Goal: Information Seeking & Learning: Learn about a topic

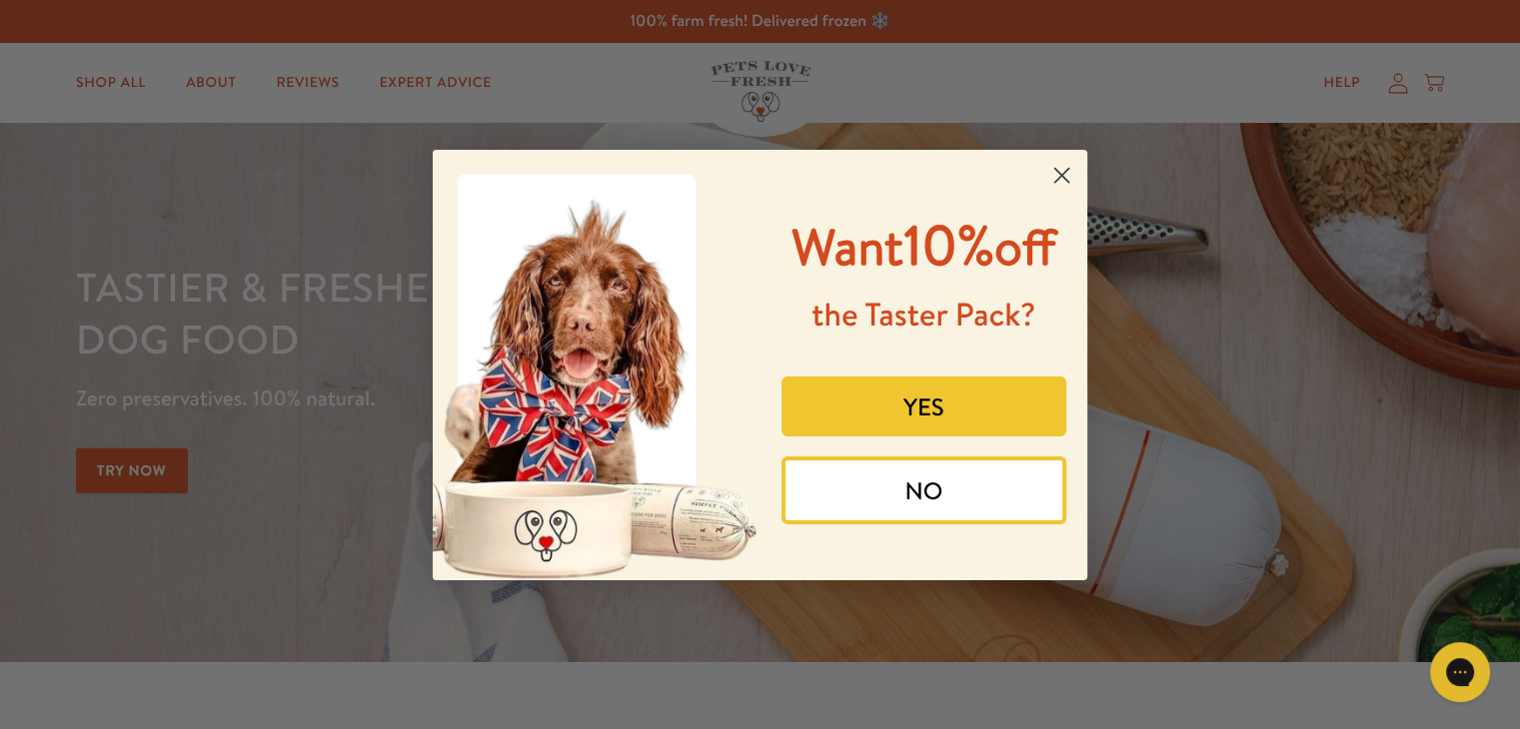
click at [1064, 172] on icon "Close dialog" at bounding box center [1062, 175] width 14 height 14
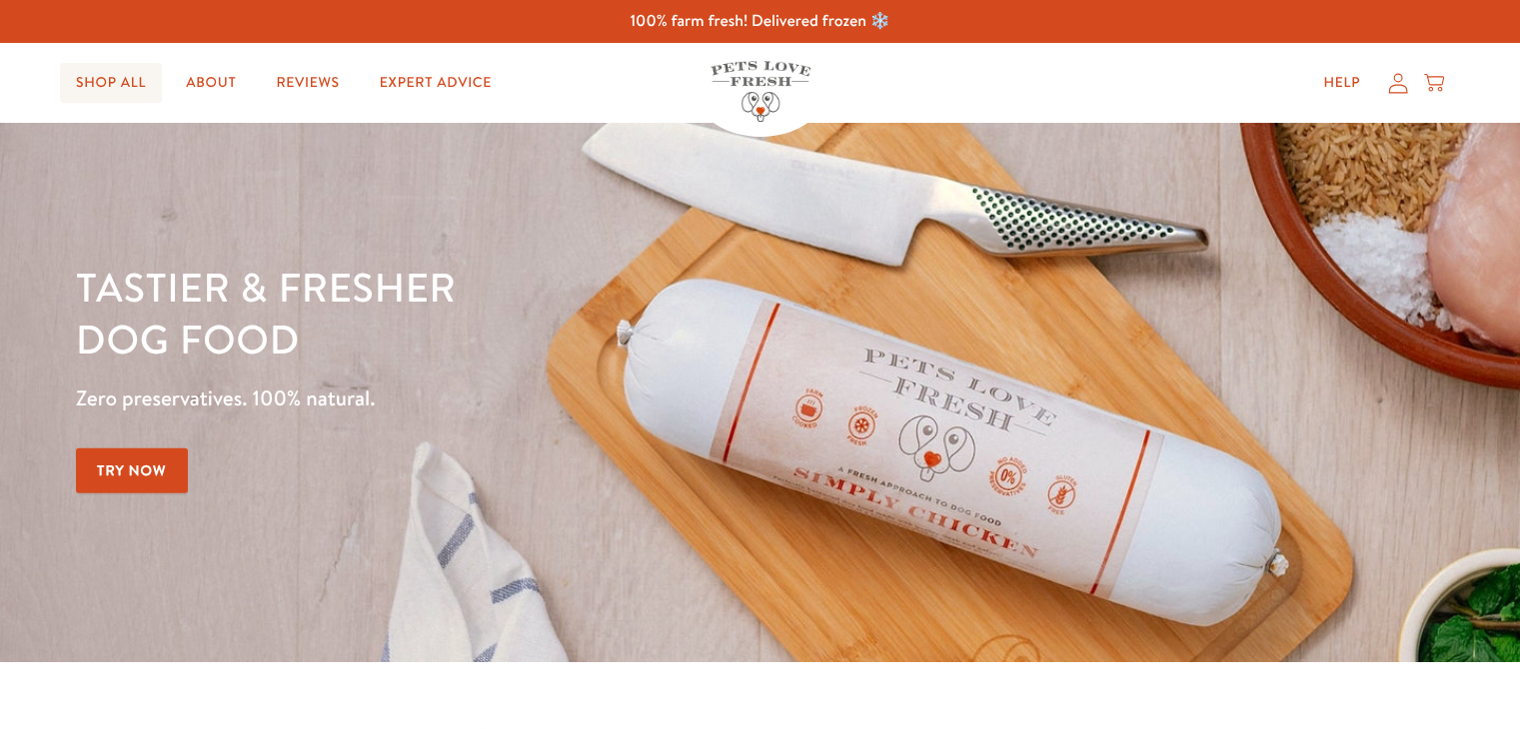
click at [139, 81] on link "Shop All" at bounding box center [111, 83] width 102 height 40
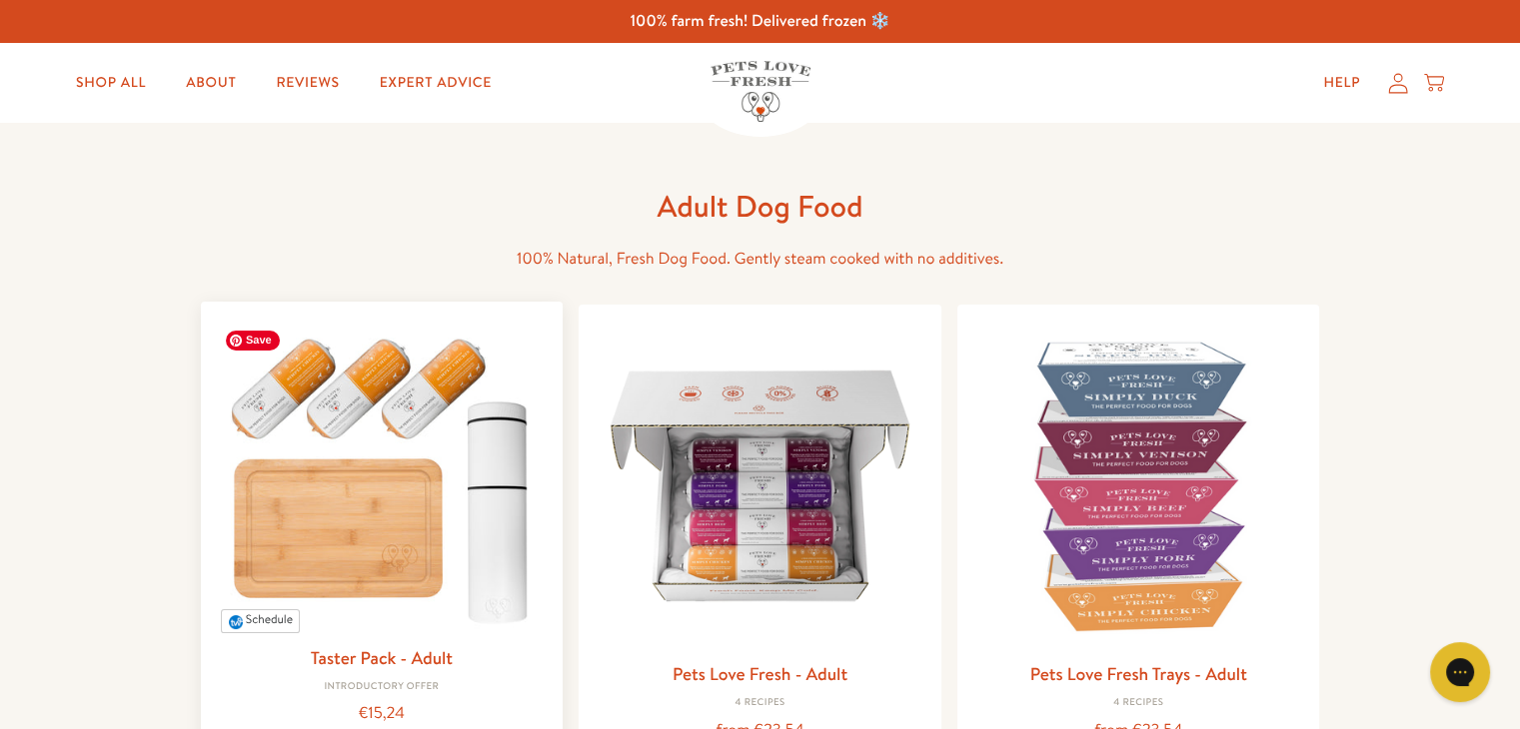
click at [428, 403] on img at bounding box center [382, 476] width 331 height 317
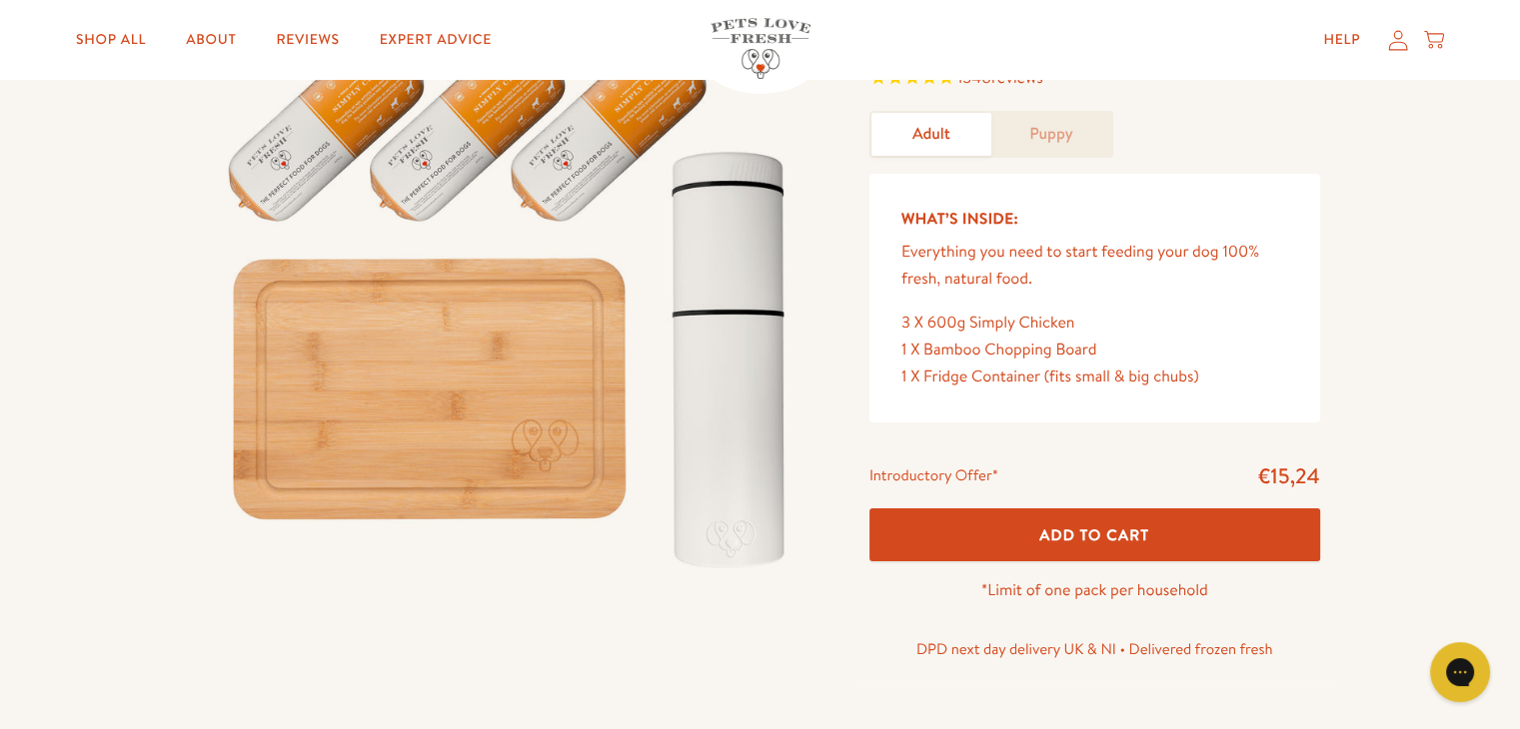
scroll to position [79, 0]
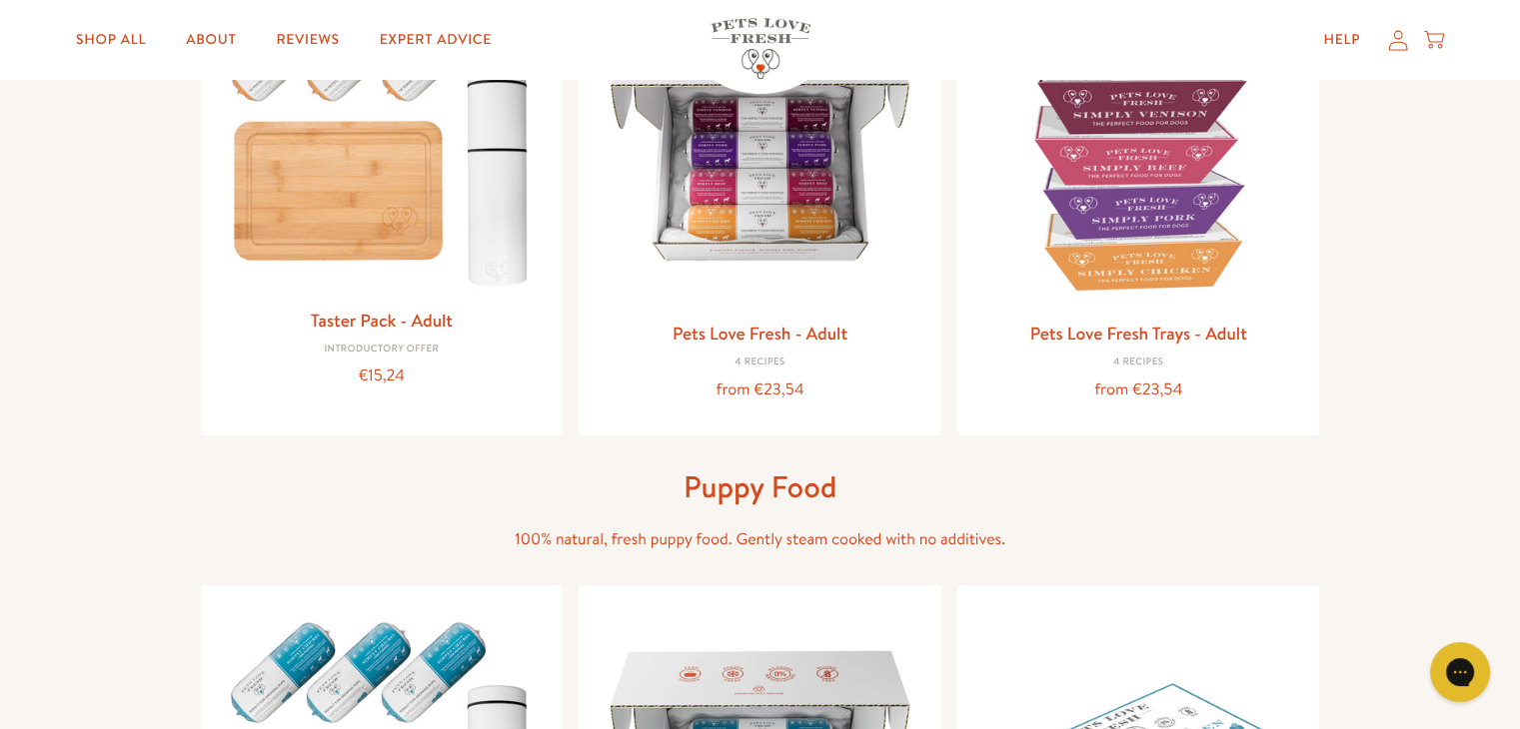
scroll to position [163, 0]
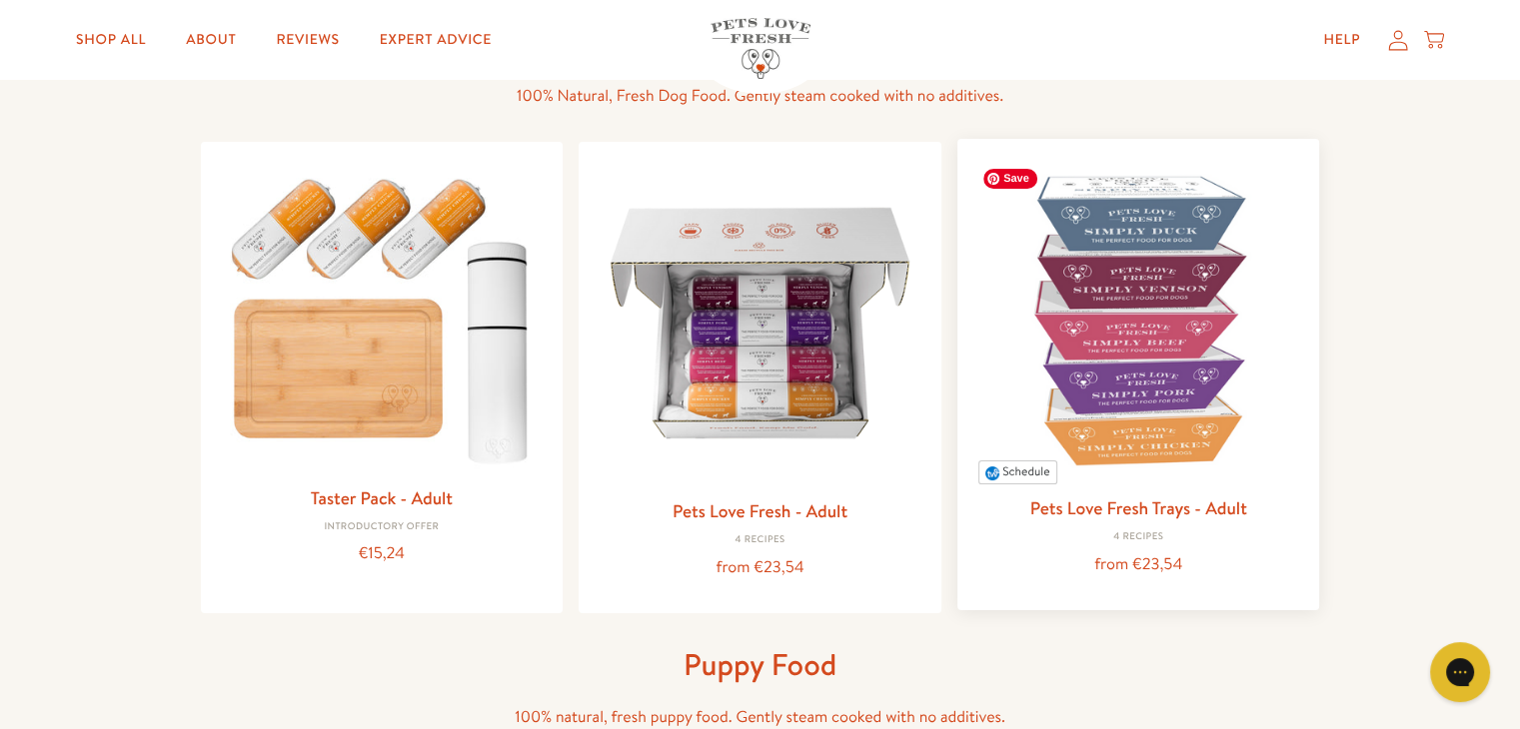
click at [1208, 261] on img at bounding box center [1138, 320] width 331 height 331
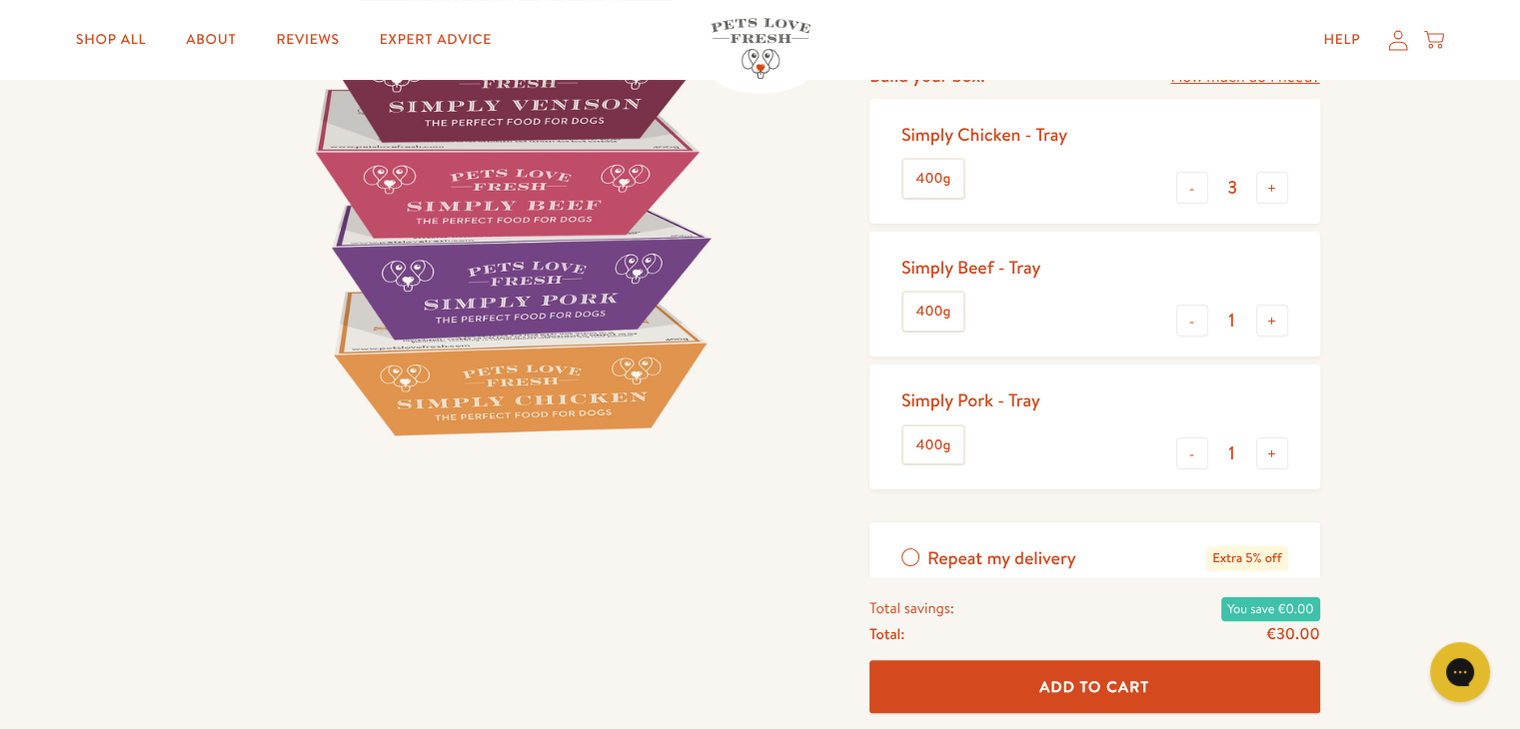
scroll to position [341, 0]
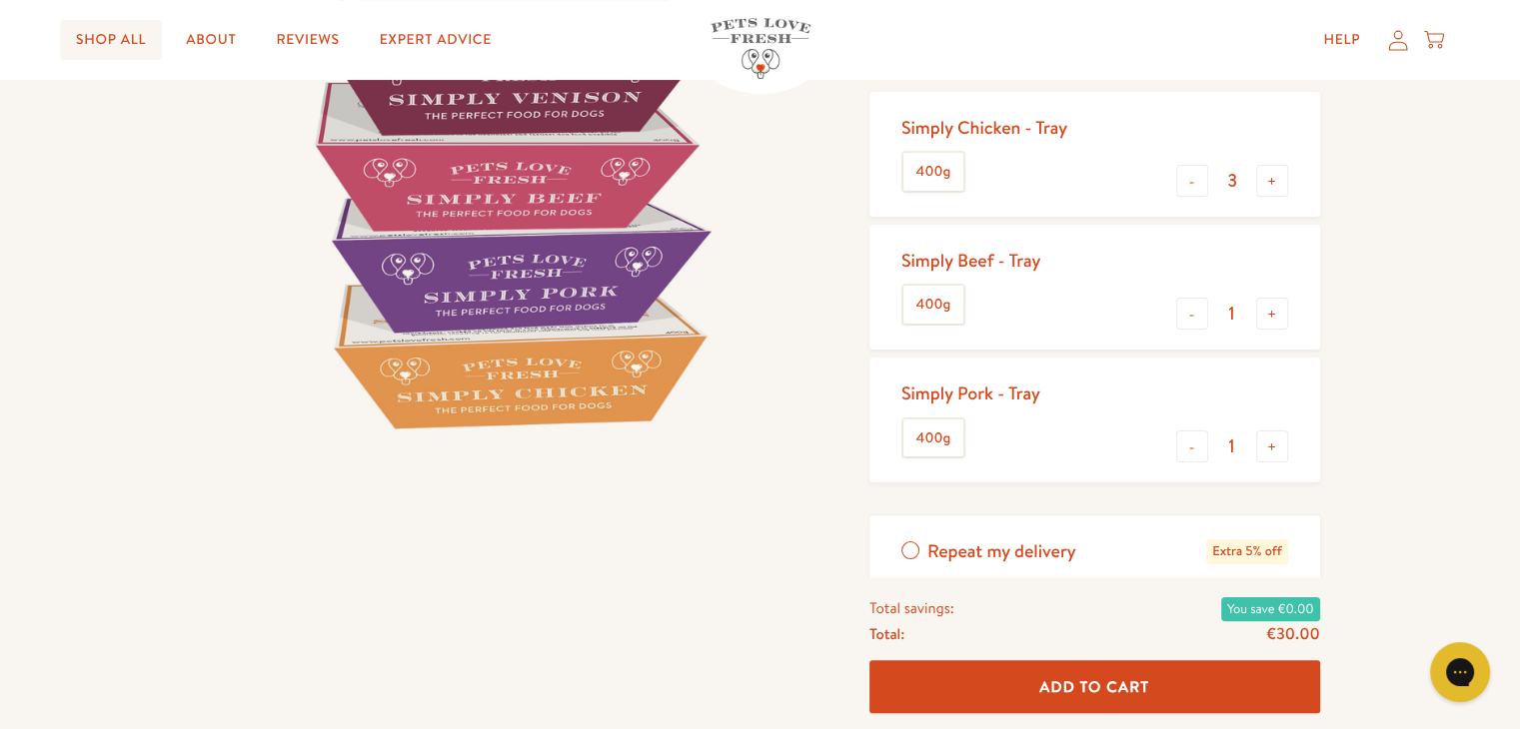
click at [107, 37] on link "Shop All" at bounding box center [111, 40] width 102 height 40
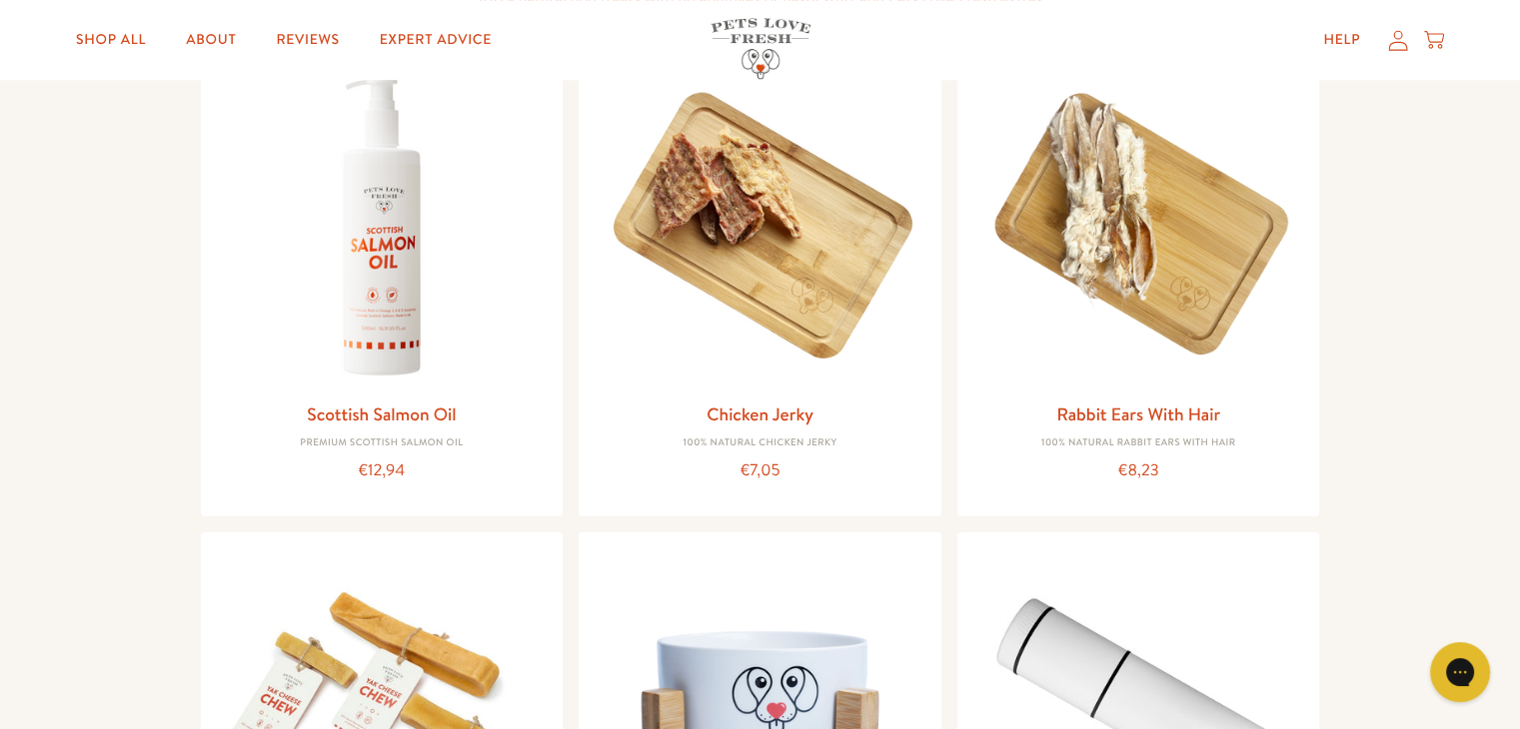
scroll to position [1520, 0]
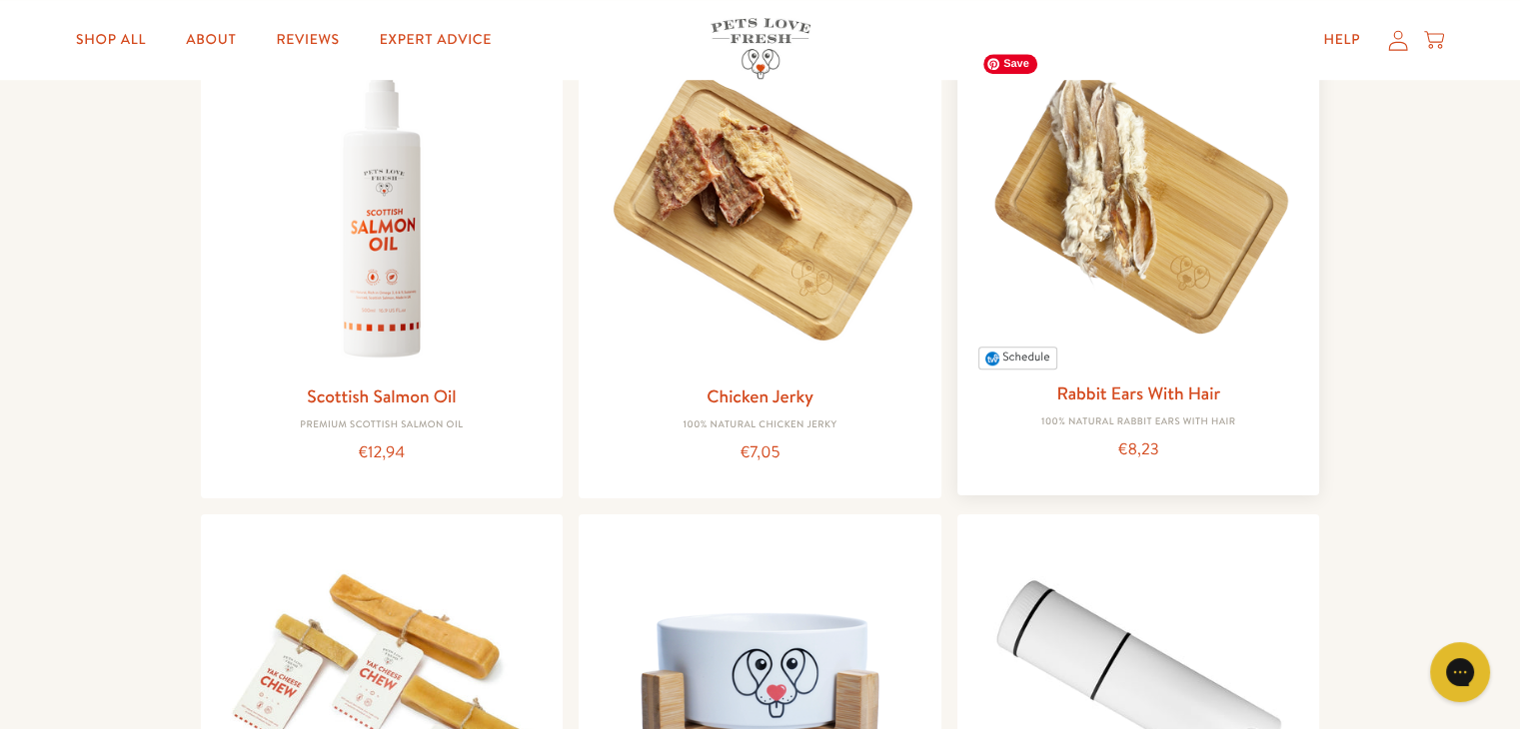
click at [1112, 156] on img at bounding box center [1138, 206] width 331 height 331
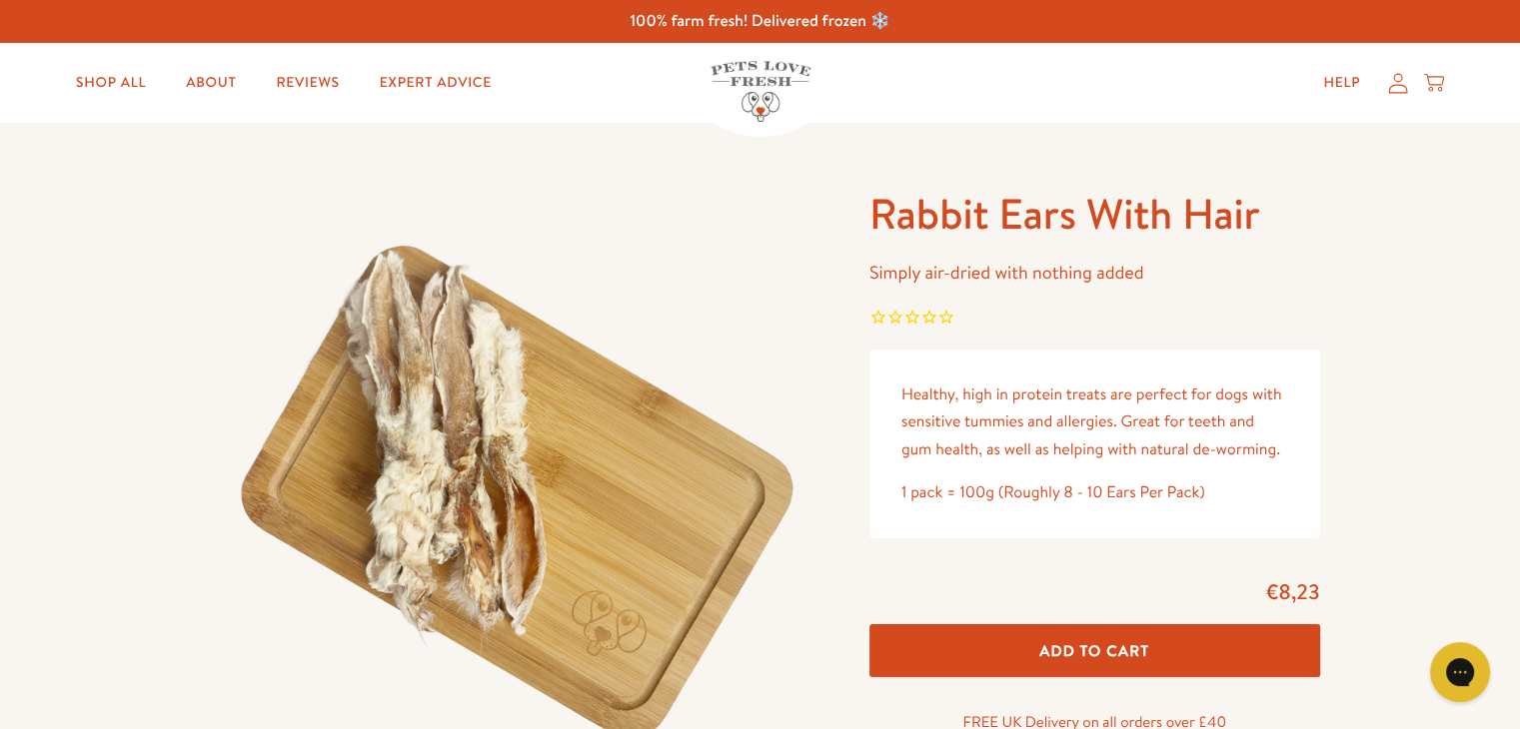
drag, startPoint x: 1534, startPoint y: 144, endPoint x: 1462, endPoint y: 8, distance: 153.7
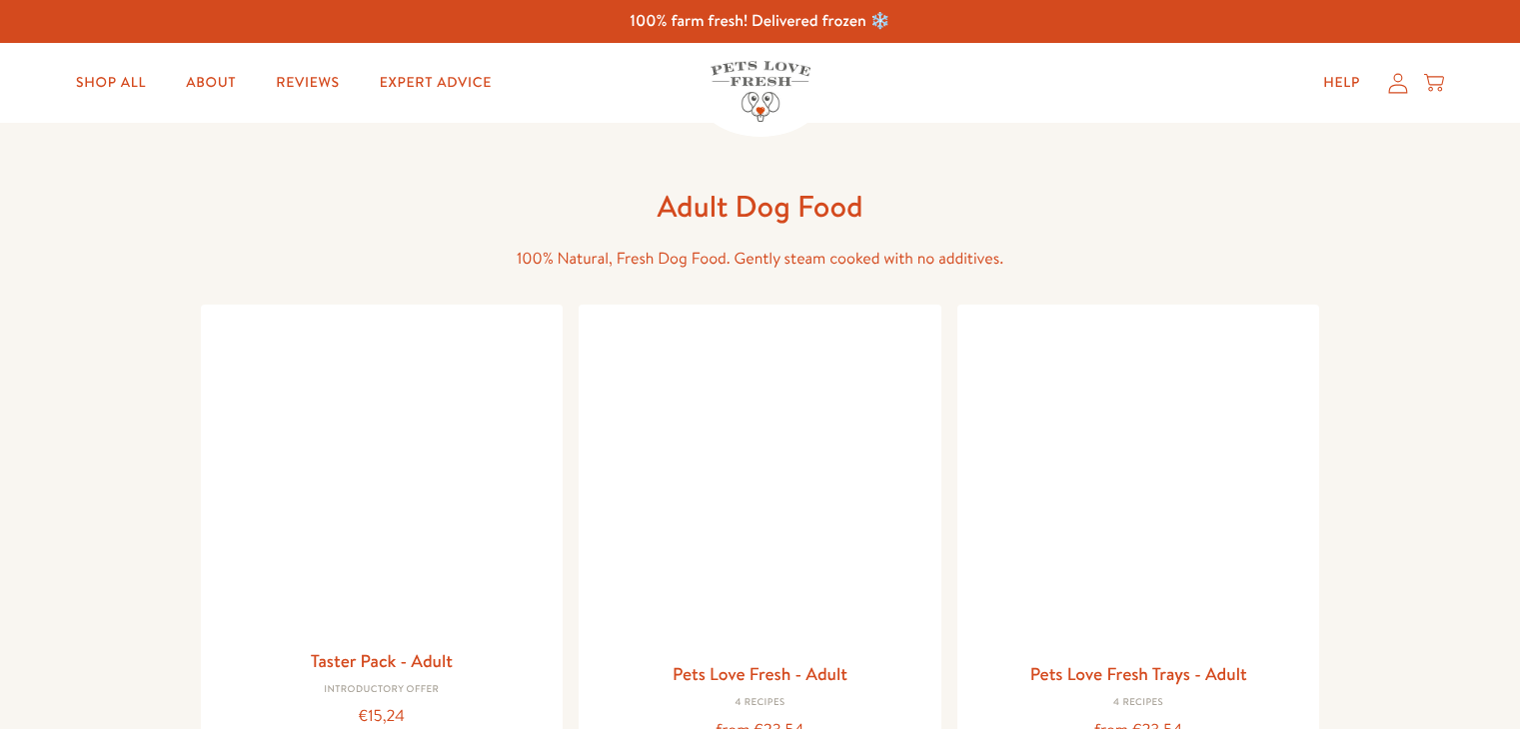
scroll to position [1520, 0]
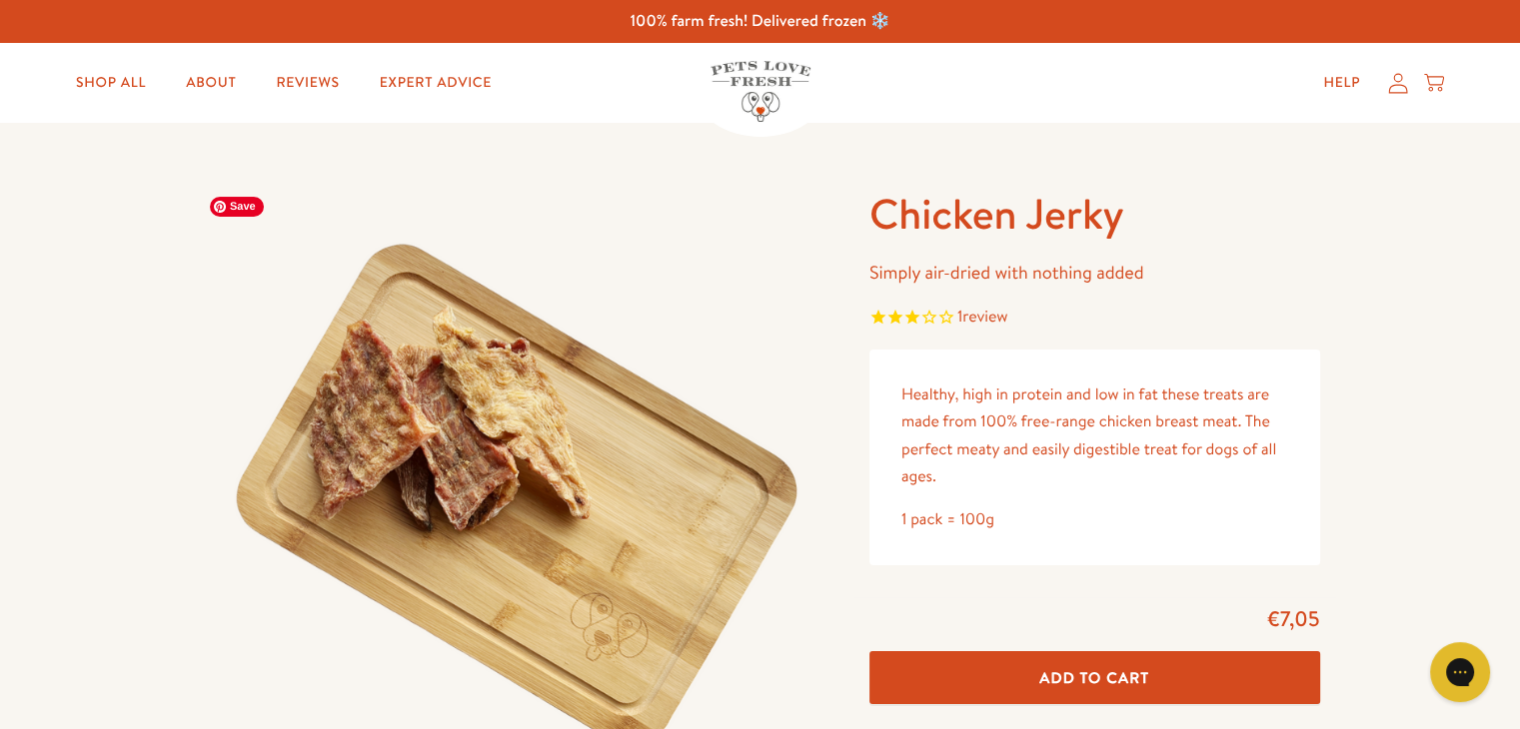
click at [759, 237] on img at bounding box center [511, 497] width 620 height 620
click at [1001, 314] on span "review" at bounding box center [984, 317] width 45 height 22
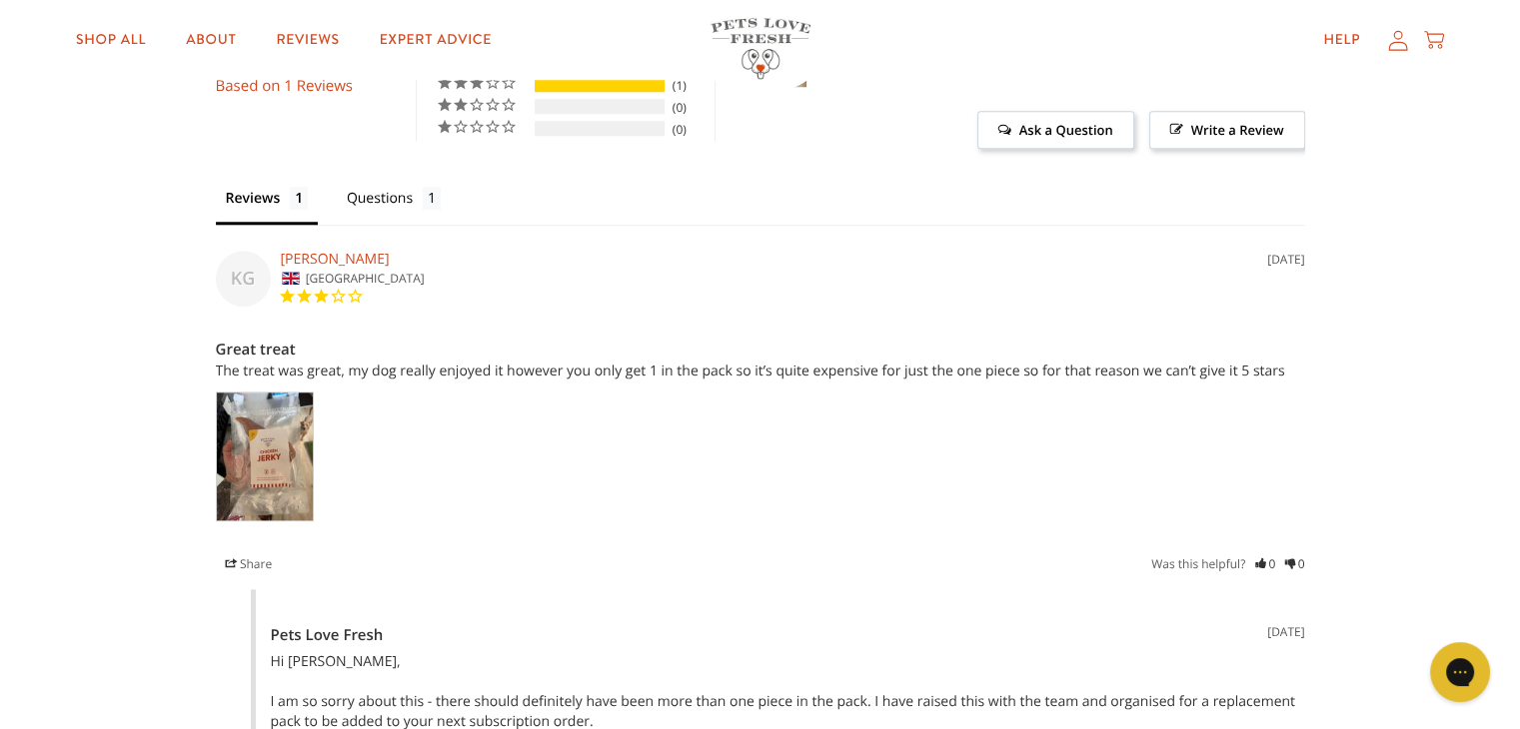
scroll to position [1115, 0]
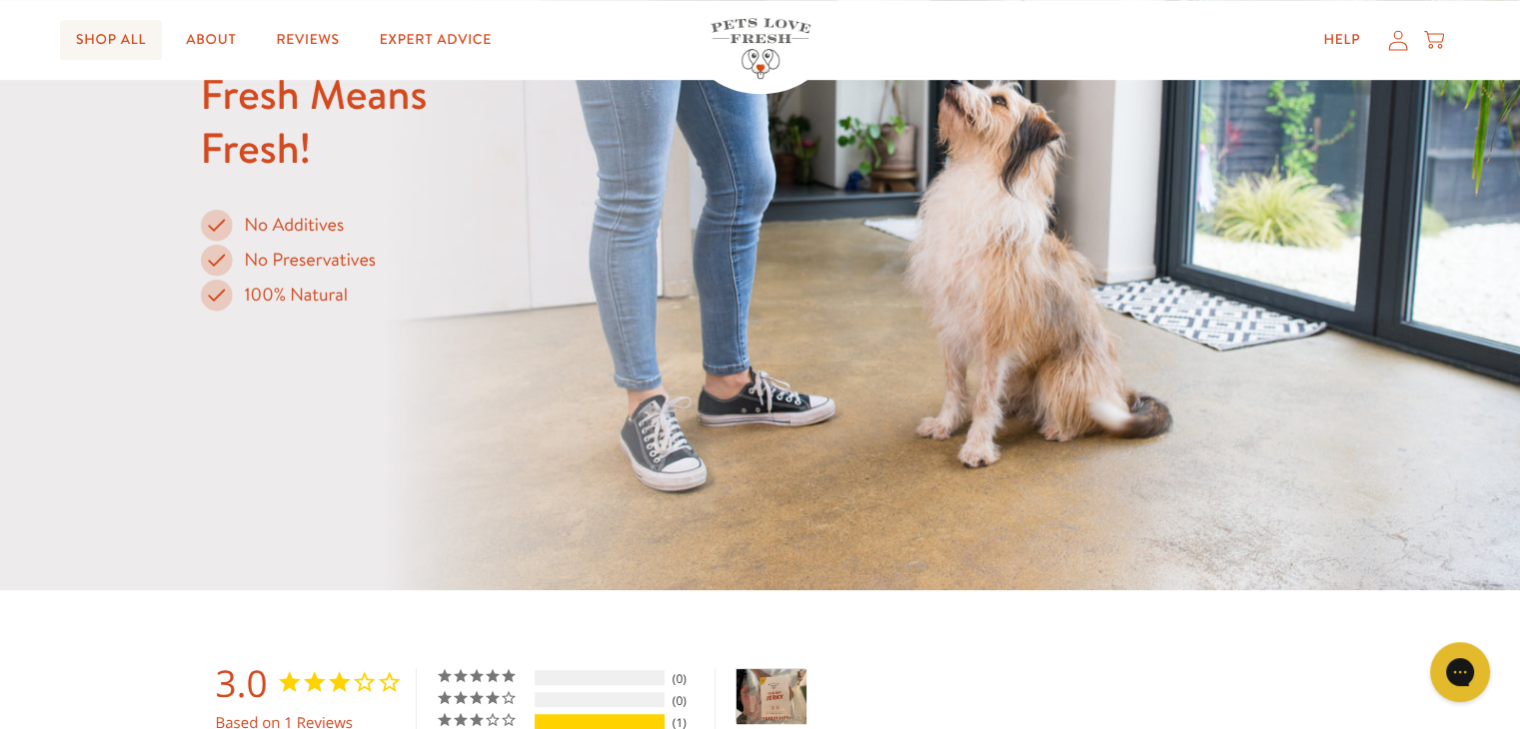
click at [89, 43] on link "Shop All" at bounding box center [111, 40] width 102 height 40
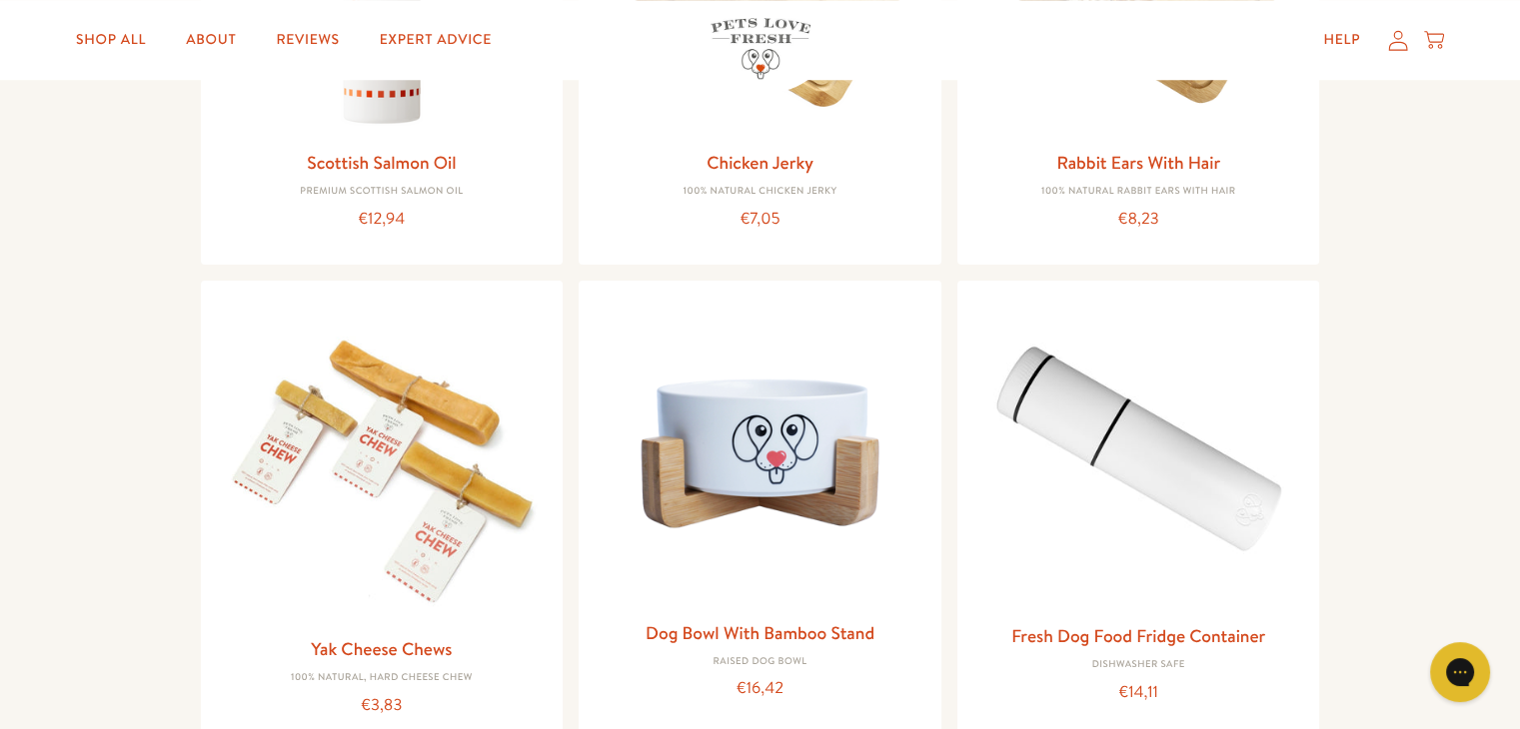
scroll to position [1766, 0]
